Goal: Task Accomplishment & Management: Use online tool/utility

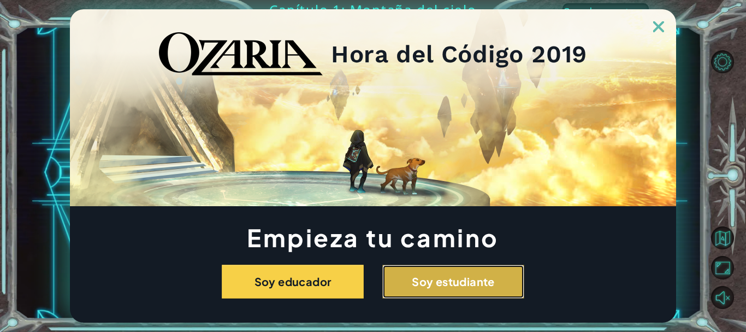
click at [496, 269] on button "Soy estudiante" at bounding box center [453, 281] width 142 height 34
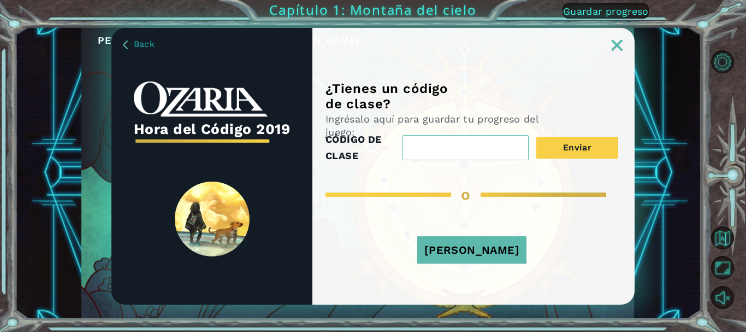
drag, startPoint x: 523, startPoint y: 243, endPoint x: 518, endPoint y: 246, distance: 5.6
click at [522, 243] on button "[PERSON_NAME]" at bounding box center [471, 249] width 109 height 27
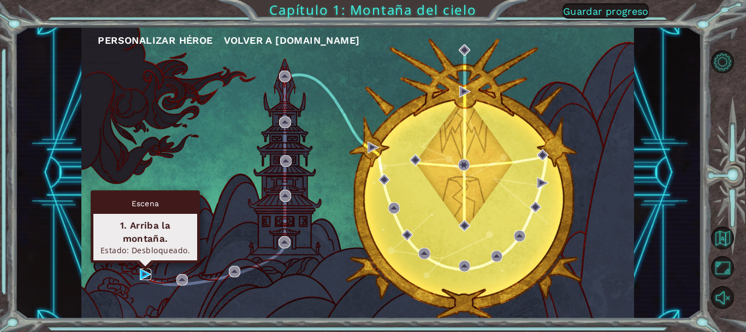
click at [149, 270] on img at bounding box center [145, 273] width 11 height 11
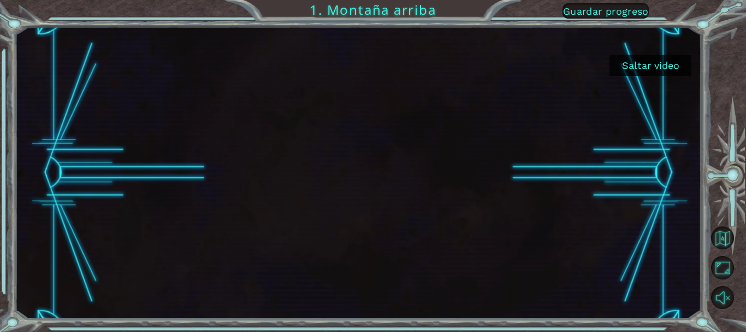
drag, startPoint x: 669, startPoint y: 64, endPoint x: 656, endPoint y: 69, distance: 13.7
click at [666, 64] on button "Saltar video" at bounding box center [651, 65] width 82 height 21
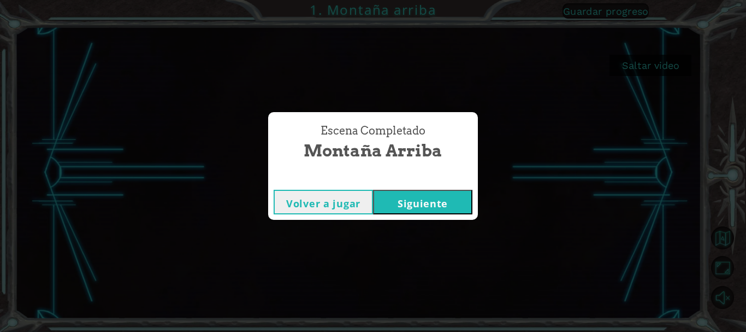
click at [407, 200] on button "Siguiente" at bounding box center [422, 202] width 99 height 25
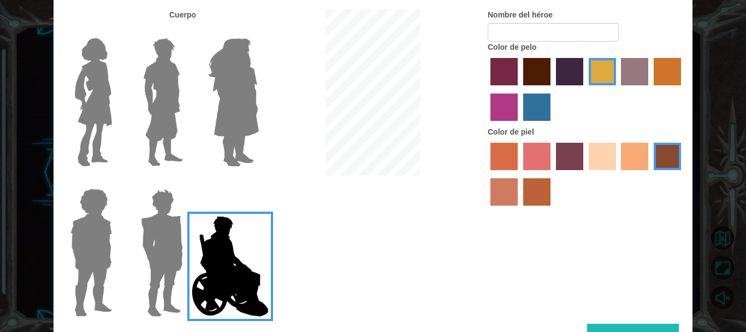
click at [164, 250] on img at bounding box center [162, 252] width 51 height 137
click at [187, 181] on input "Hero Garnet" at bounding box center [187, 181] width 0 height 0
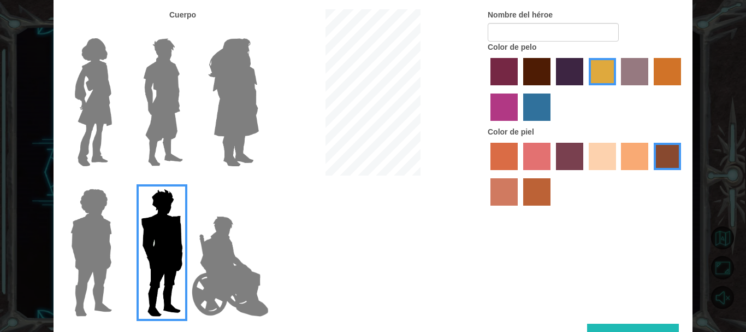
click at [88, 235] on img at bounding box center [91, 252] width 50 height 137
click at [116, 181] on input "Hero Steven" at bounding box center [116, 181] width 0 height 0
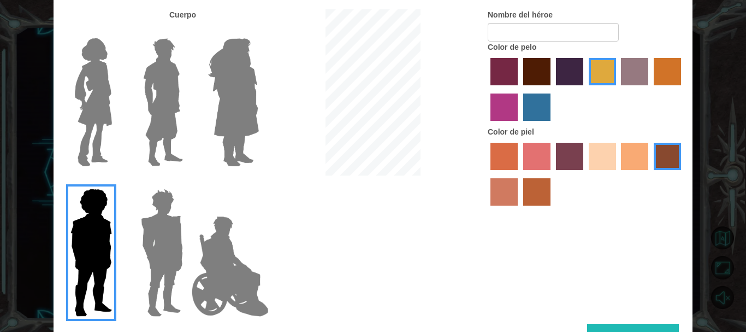
drag, startPoint x: 642, startPoint y: 73, endPoint x: 631, endPoint y: 79, distance: 12.5
click at [641, 74] on label "bazaar hair color" at bounding box center [634, 71] width 27 height 27
click at [618, 89] on input "bazaar hair color" at bounding box center [618, 89] width 0 height 0
click at [503, 204] on label "burning sand skin color" at bounding box center [503, 191] width 27 height 27
click at [683, 174] on input "burning sand skin color" at bounding box center [683, 174] width 0 height 0
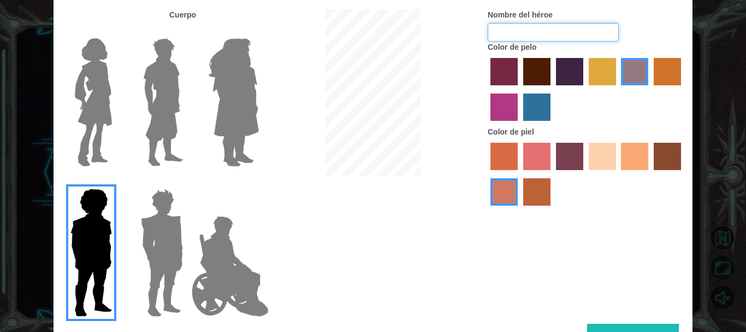
click at [522, 37] on input "Nombre del héroe" at bounding box center [553, 32] width 131 height 19
type input "puñeta"
click at [636, 327] on button "Listo" at bounding box center [633, 335] width 92 height 25
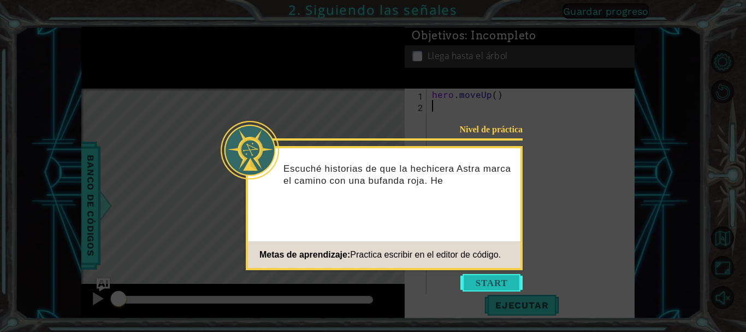
click at [495, 288] on button "Start" at bounding box center [491, 282] width 62 height 17
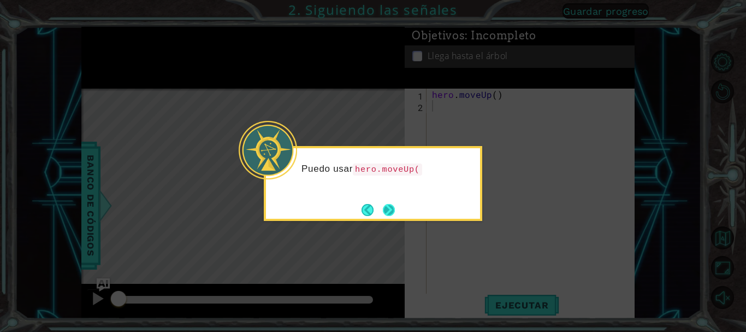
click at [393, 208] on button "Next" at bounding box center [389, 210] width 12 height 12
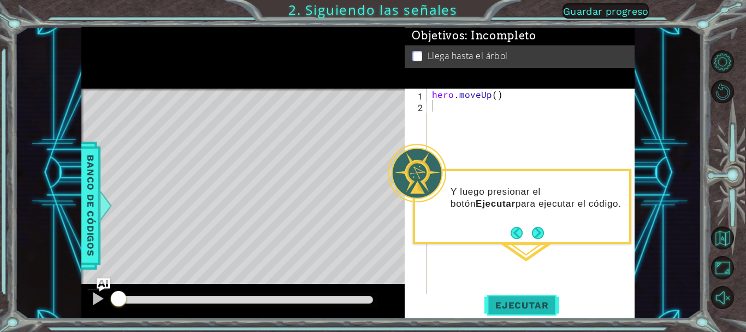
click at [524, 314] on button "Ejecutar" at bounding box center [521, 304] width 75 height 23
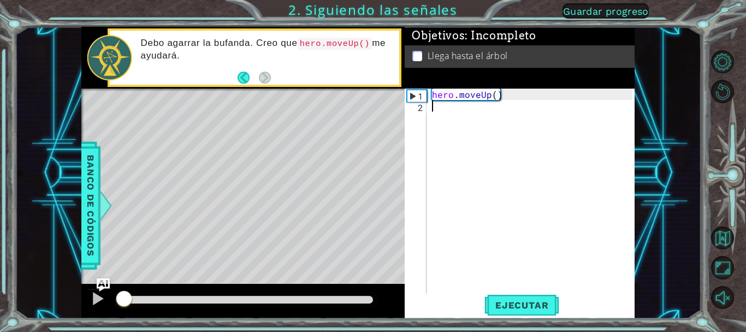
drag, startPoint x: 210, startPoint y: 301, endPoint x: 125, endPoint y: 298, distance: 85.3
click at [123, 298] on div at bounding box center [121, 299] width 5 height 8
drag, startPoint x: 162, startPoint y: 292, endPoint x: 274, endPoint y: 290, distance: 112.0
click at [262, 289] on div at bounding box center [252, 299] width 20 height 20
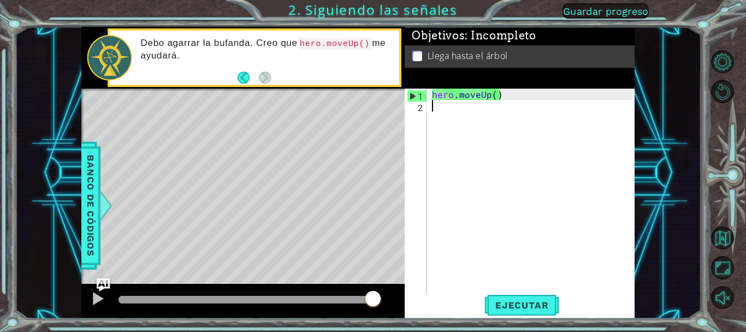
drag, startPoint x: 383, startPoint y: 294, endPoint x: 394, endPoint y: 292, distance: 11.6
click at [394, 292] on div at bounding box center [242, 300] width 323 height 35
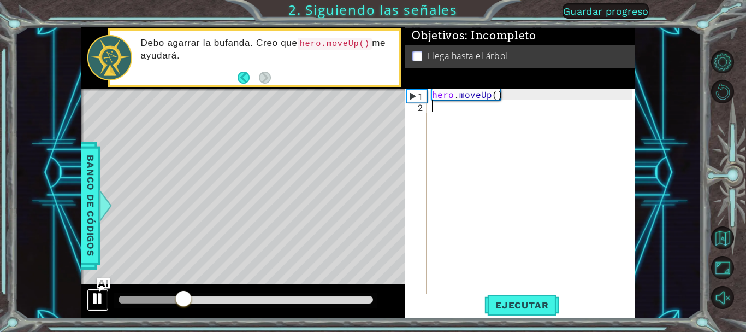
click at [105, 298] on div at bounding box center [98, 298] width 14 height 14
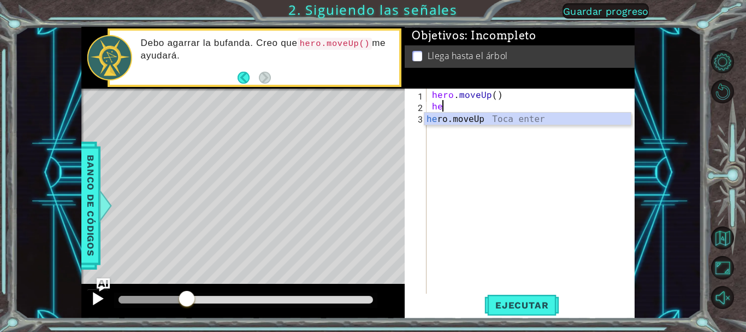
scroll to position [0, 1]
type textarea "h"
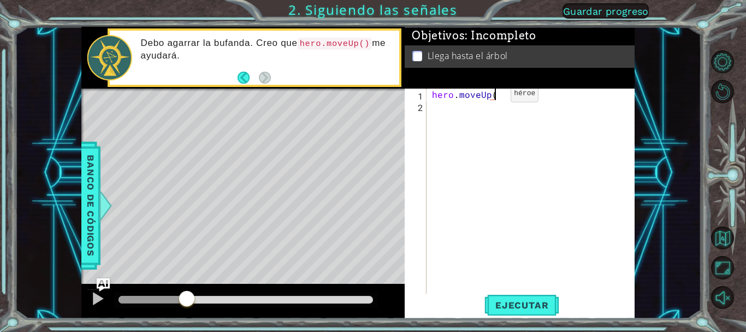
type textarea "hero.moveUp(2"
click at [99, 294] on div at bounding box center [98, 298] width 14 height 14
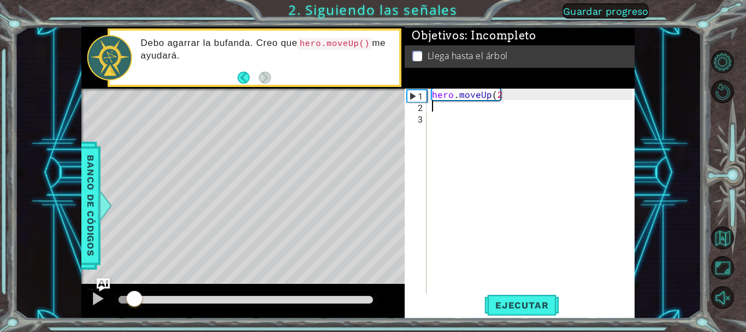
drag, startPoint x: 217, startPoint y: 298, endPoint x: 125, endPoint y: 296, distance: 92.3
click at [125, 296] on div at bounding box center [135, 299] width 20 height 20
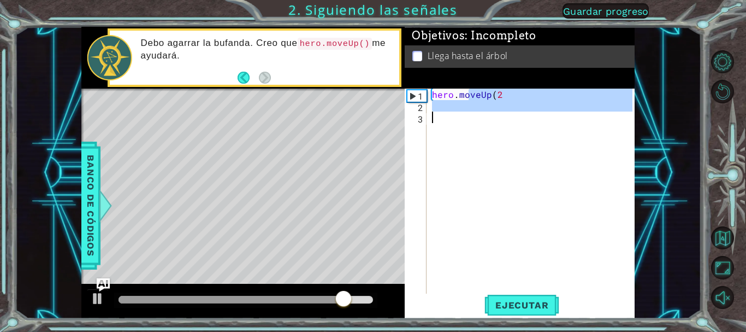
drag, startPoint x: 470, startPoint y: 94, endPoint x: 458, endPoint y: 116, distance: 24.9
click at [458, 116] on div "hero . moveUp ( 2" at bounding box center [534, 202] width 208 height 229
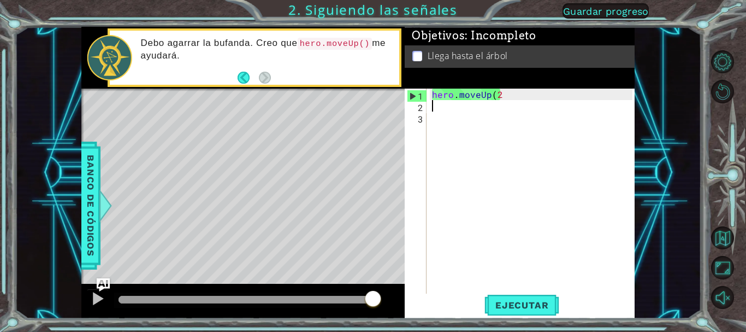
click at [445, 108] on div "hero . moveUp ( 2" at bounding box center [534, 202] width 208 height 229
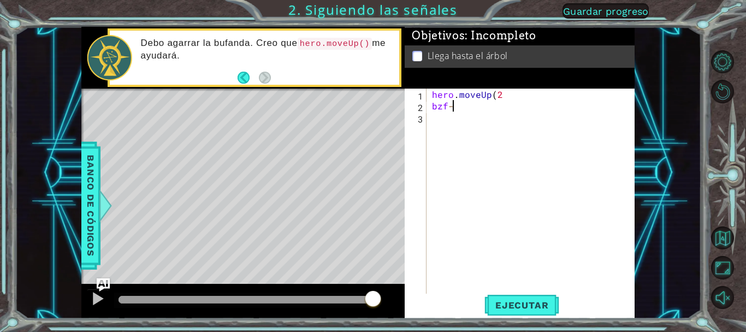
scroll to position [0, 3]
type textarea "bzf-4gvwjyq"
click at [88, 300] on button at bounding box center [98, 299] width 22 height 22
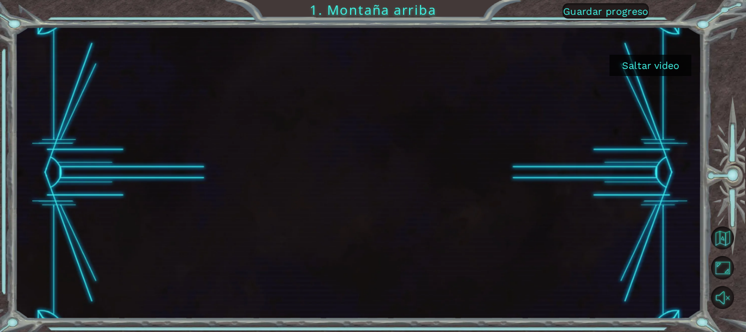
click at [313, 27] on div at bounding box center [358, 173] width 519 height 292
drag, startPoint x: 14, startPoint y: 172, endPoint x: 123, endPoint y: 128, distance: 117.3
click at [86, 137] on div "Saltar video 1. Montaña arriba Guardar progreso" at bounding box center [373, 166] width 746 height 332
drag, startPoint x: 123, startPoint y: 128, endPoint x: 214, endPoint y: 114, distance: 91.7
click at [198, 116] on div at bounding box center [358, 173] width 519 height 292
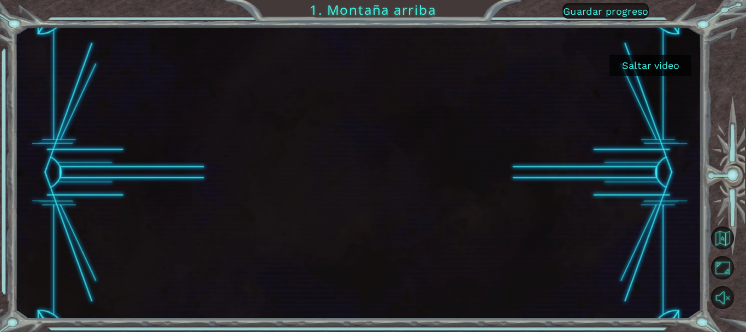
drag, startPoint x: 248, startPoint y: 115, endPoint x: 746, endPoint y: 0, distance: 510.7
click at [746, 0] on div "Saltar video 1. Montaña arriba Guardar progreso" at bounding box center [373, 166] width 746 height 332
click at [679, 75] on button "Saltar video" at bounding box center [651, 65] width 82 height 21
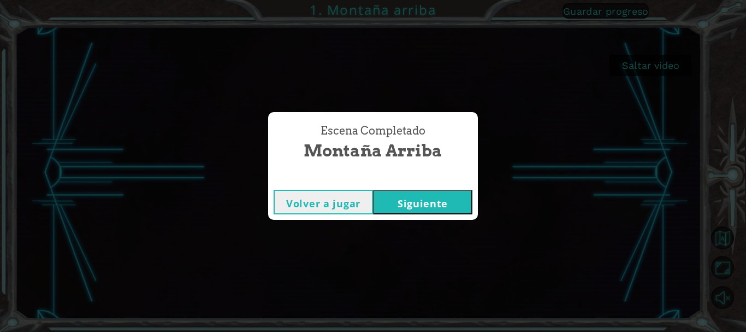
click at [395, 203] on button "Siguiente" at bounding box center [422, 202] width 99 height 25
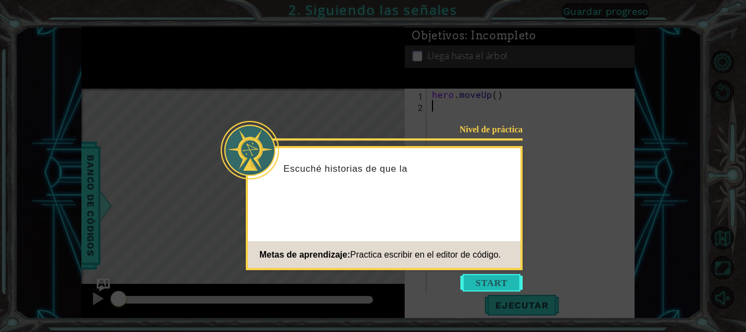
click at [488, 281] on button "Start" at bounding box center [491, 282] width 62 height 17
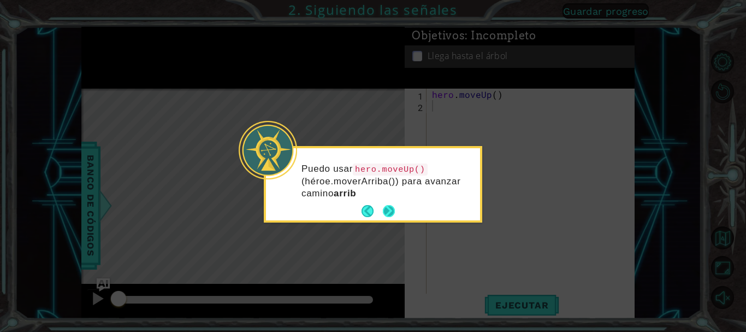
click at [383, 209] on button "Next" at bounding box center [388, 211] width 20 height 20
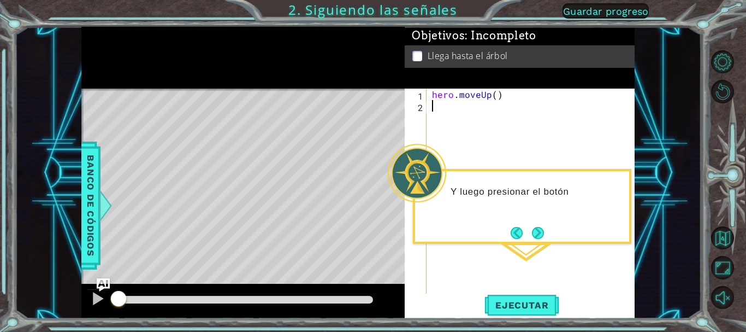
click at [536, 244] on div "hero . moveUp ( )" at bounding box center [534, 202] width 208 height 229
click at [536, 238] on button "Next" at bounding box center [538, 233] width 12 height 12
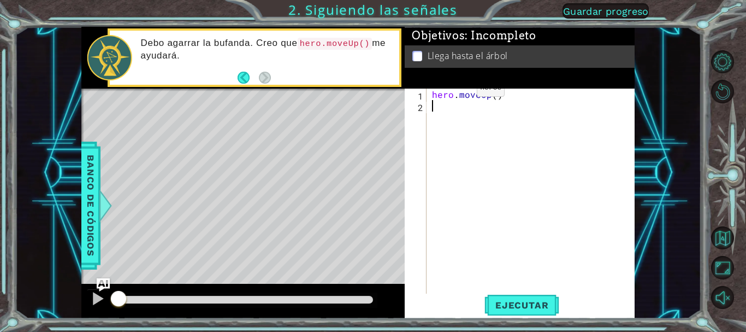
click at [421, 55] on p at bounding box center [417, 56] width 10 height 10
click at [525, 302] on span "Ejecutar" at bounding box center [521, 304] width 75 height 11
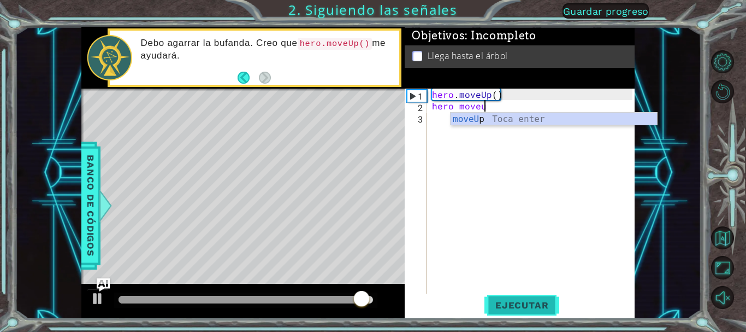
scroll to position [0, 3]
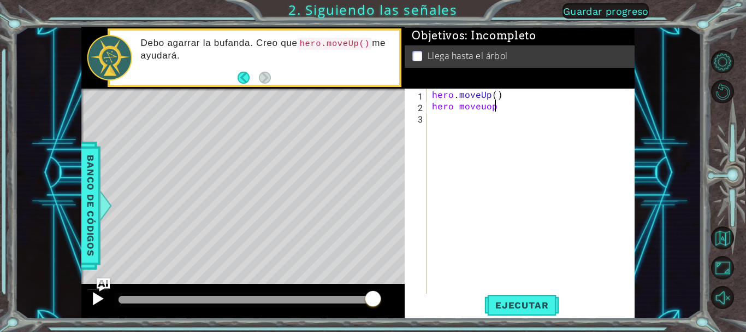
type textarea "hero moveuop"
click at [100, 297] on div at bounding box center [98, 298] width 14 height 14
click at [100, 294] on div at bounding box center [98, 298] width 14 height 14
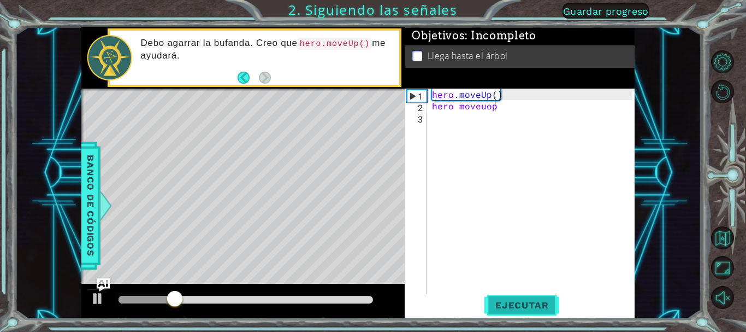
click at [520, 306] on span "Ejecutar" at bounding box center [521, 304] width 75 height 11
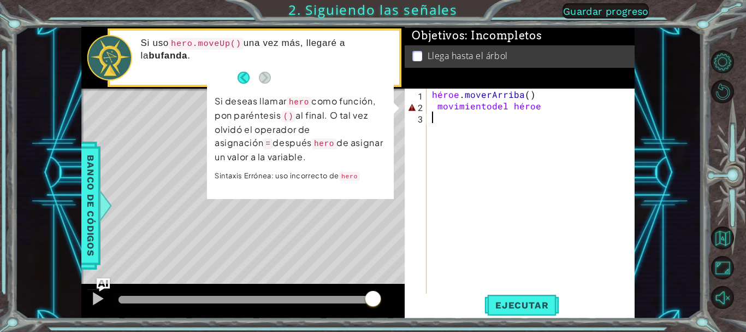
scroll to position [0, 0]
click at [478, 174] on div "héroe . [PERSON_NAME] ( ) movimiento del héroe" at bounding box center [534, 202] width 208 height 229
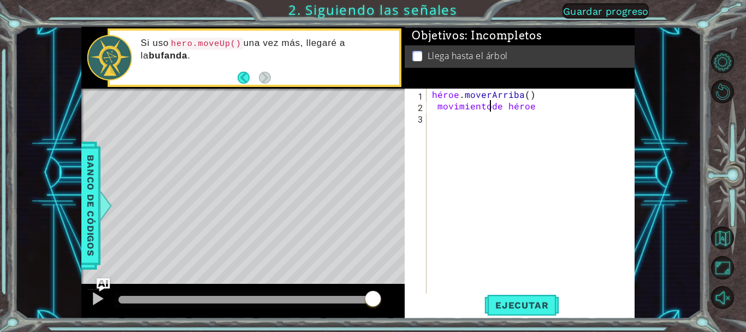
click at [545, 104] on div "héroe . moverArriba ( ) movimiento de héroe" at bounding box center [534, 202] width 208 height 229
click at [545, 106] on div "héroe . moverArriba ( ) movimiento de héroe" at bounding box center [534, 202] width 208 height 229
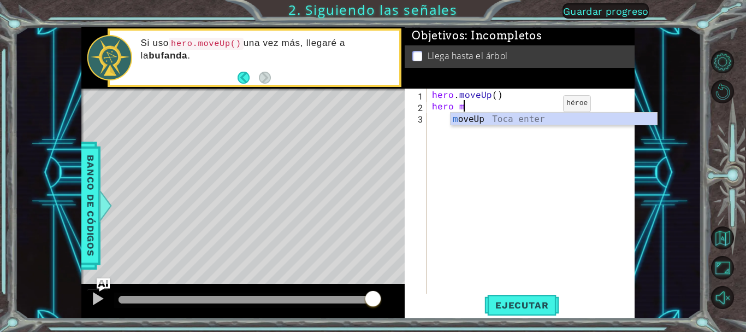
type textarea "h"
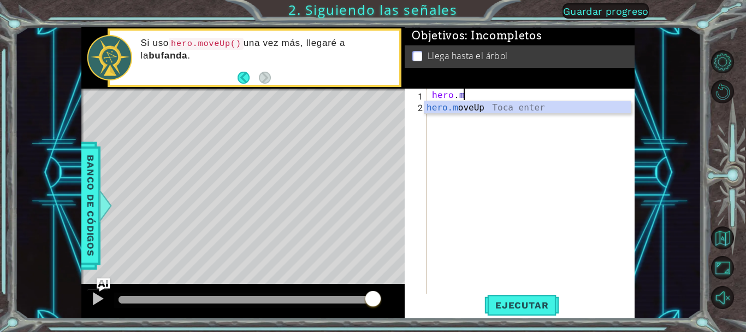
type textarea "h"
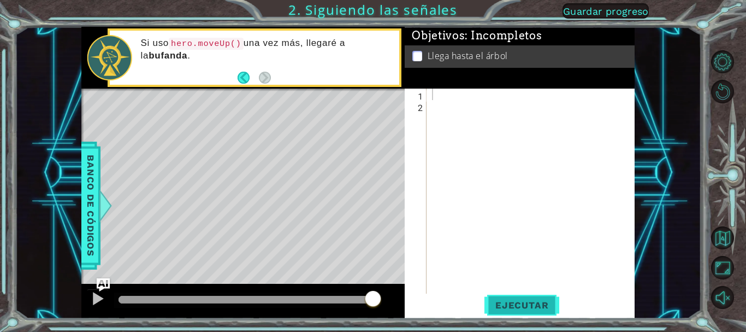
click at [549, 300] on span "Ejecutar" at bounding box center [521, 304] width 75 height 11
click at [98, 295] on div at bounding box center [98, 298] width 14 height 14
click at [98, 299] on button at bounding box center [98, 299] width 22 height 22
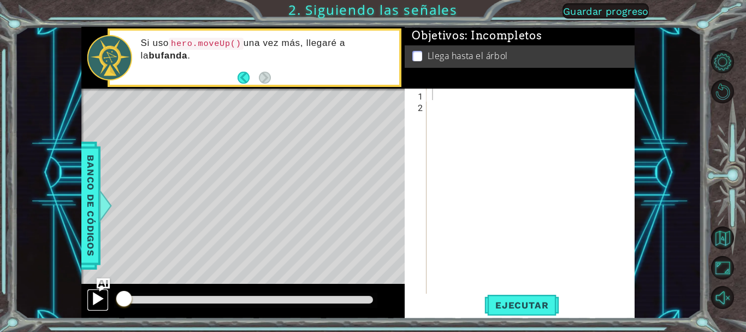
click at [98, 299] on div at bounding box center [98, 298] width 14 height 14
click at [416, 54] on p at bounding box center [417, 56] width 10 height 10
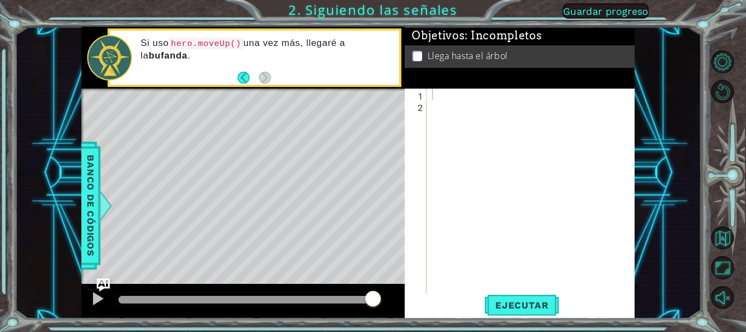
click at [589, 16] on font "Guardar progreso" at bounding box center [606, 10] width 86 height 11
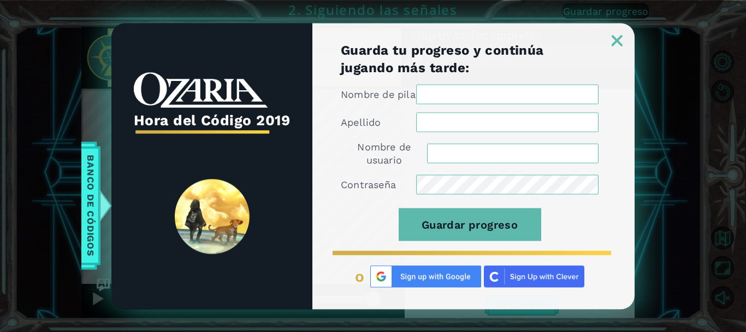
click at [626, 34] on link at bounding box center [617, 33] width 35 height 9
